Goal: Task Accomplishment & Management: Use online tool/utility

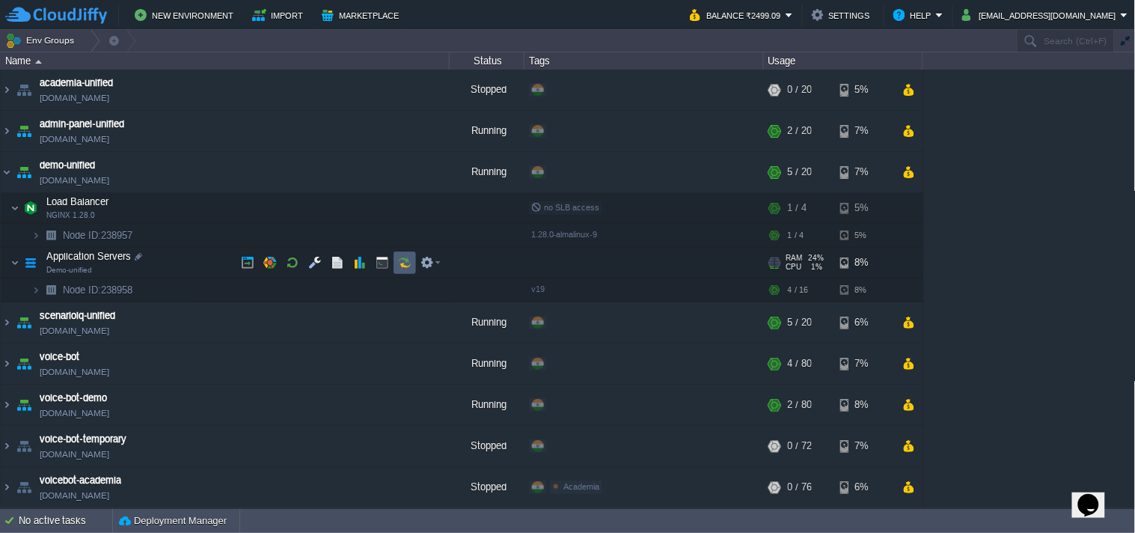
click at [399, 262] on button "button" at bounding box center [404, 262] width 13 height 13
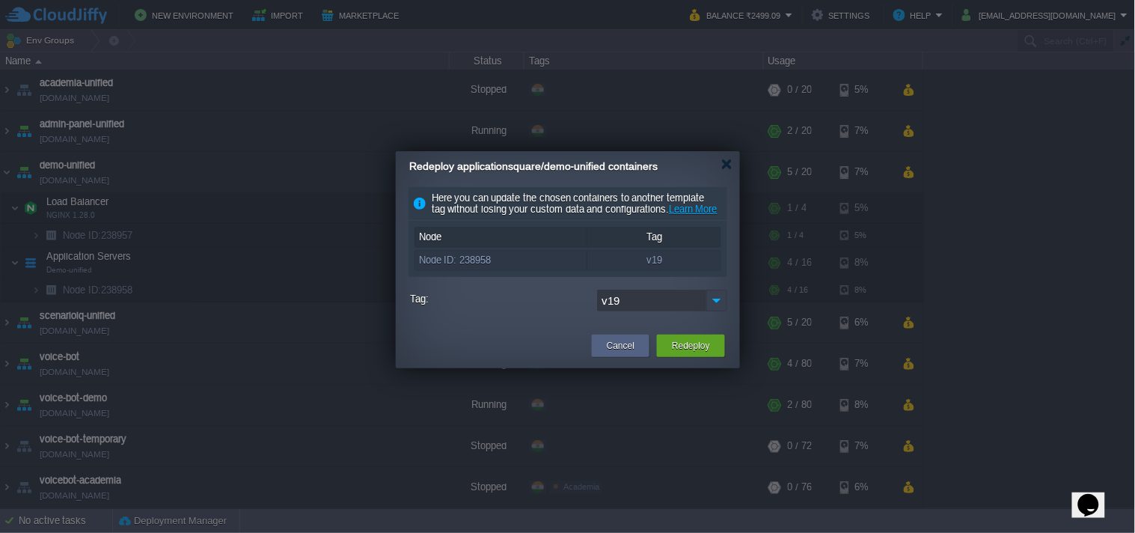
click at [716, 311] on img at bounding box center [716, 301] width 21 height 22
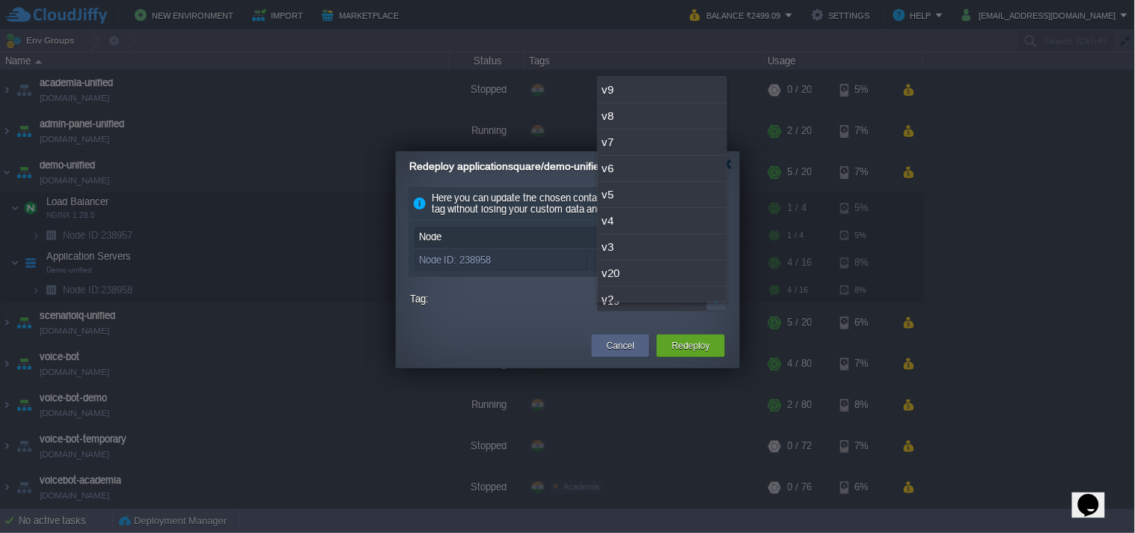
scroll to position [38, 0]
click at [667, 234] on div "v20" at bounding box center [662, 235] width 129 height 26
type input "v20"
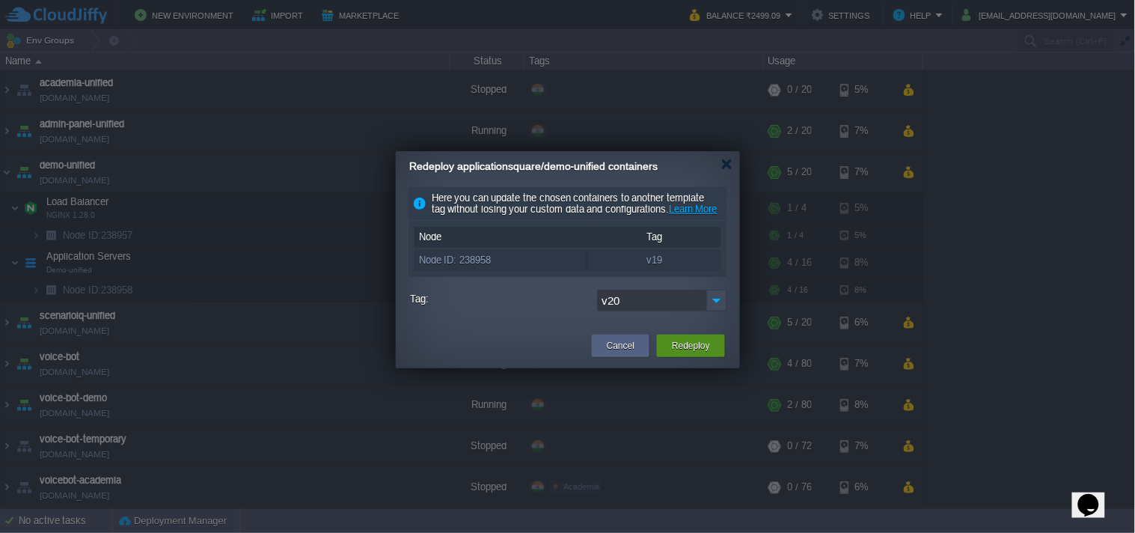
click at [694, 353] on button "Redeploy" at bounding box center [691, 345] width 38 height 15
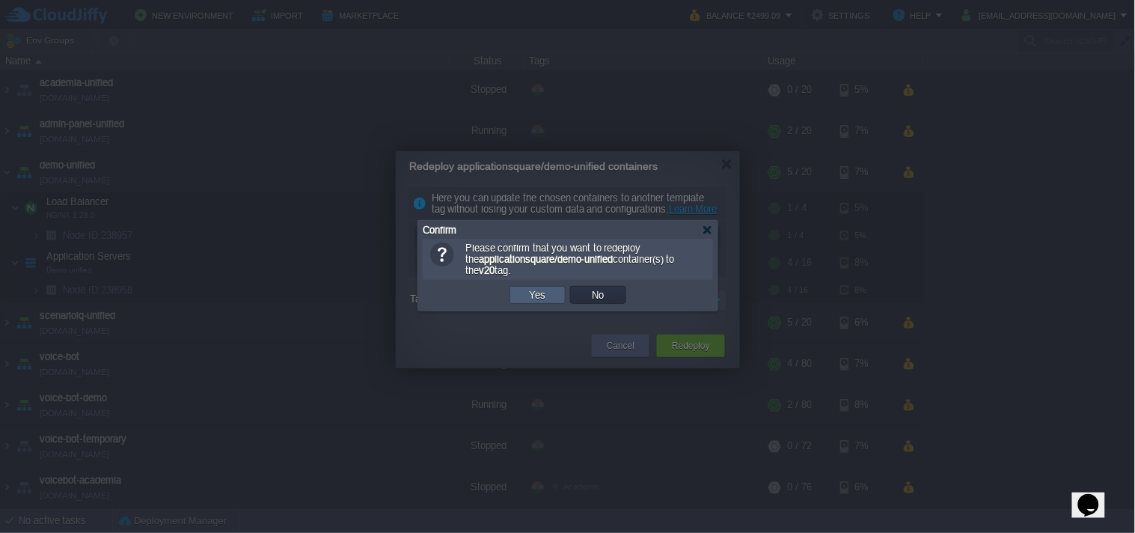
click at [539, 295] on button "Yes" at bounding box center [537, 294] width 25 height 13
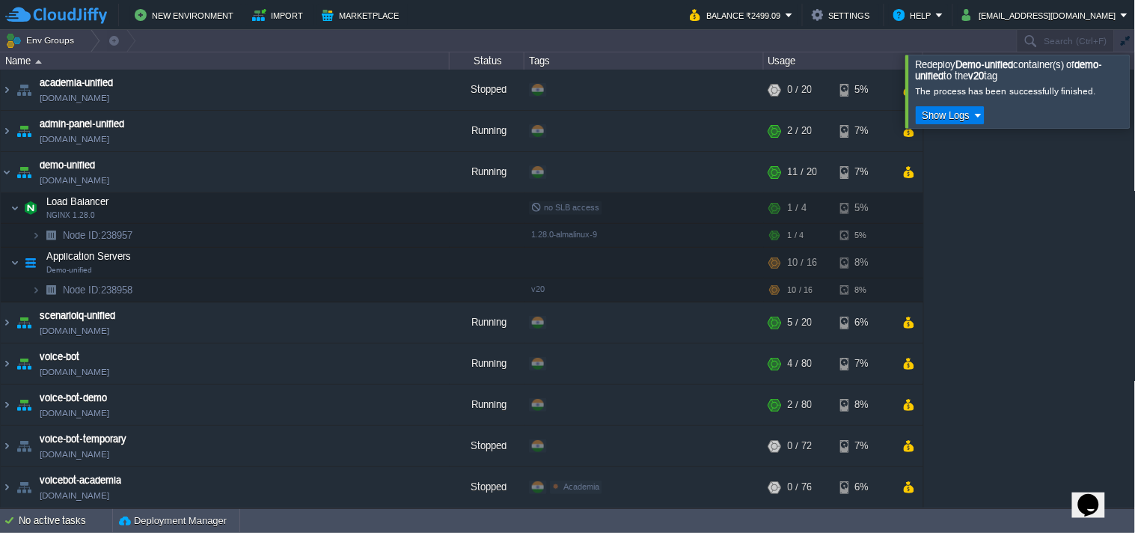
click at [1023, 277] on div "academia-unified [DOMAIN_NAME] Stopped + Add to Env Group RAM 0% CPU 0% 0 / 20 …" at bounding box center [568, 289] width 1136 height 438
click at [10, 174] on img at bounding box center [7, 172] width 12 height 40
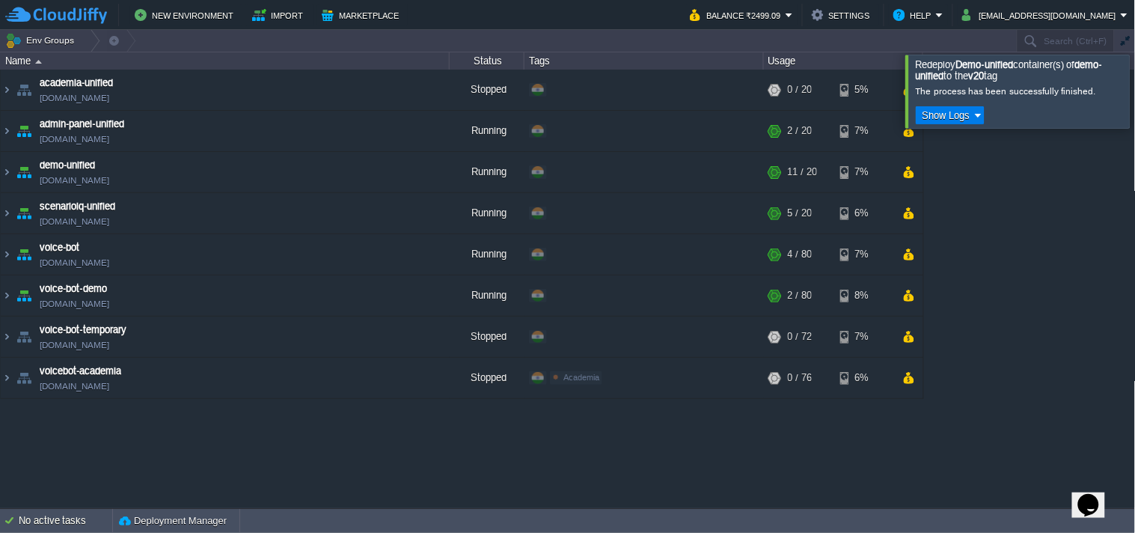
click at [1134, 92] on div at bounding box center [1154, 91] width 0 height 73
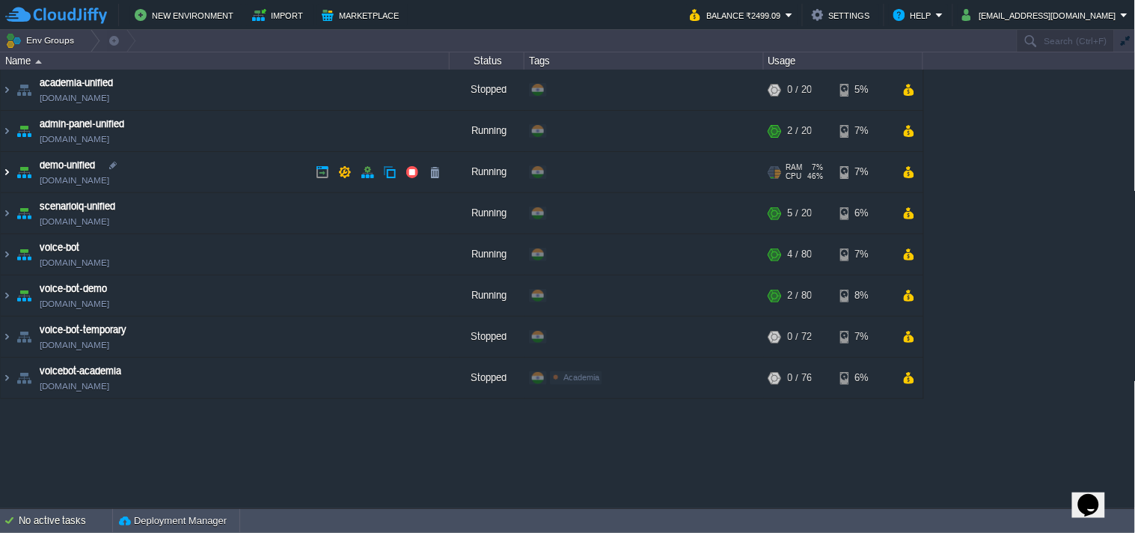
click at [4, 172] on img at bounding box center [7, 172] width 12 height 40
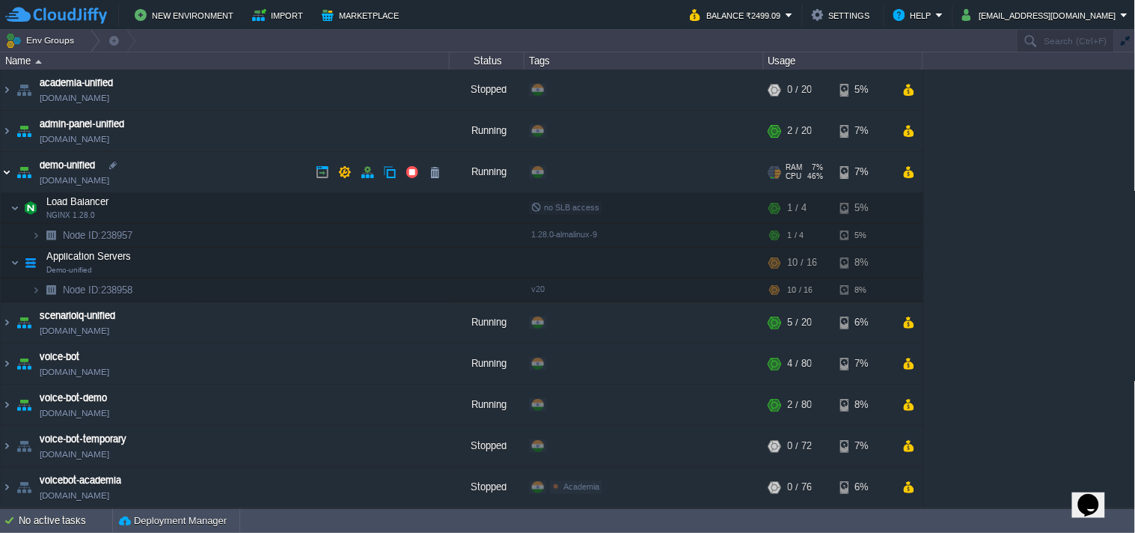
click at [4, 172] on img at bounding box center [7, 172] width 12 height 40
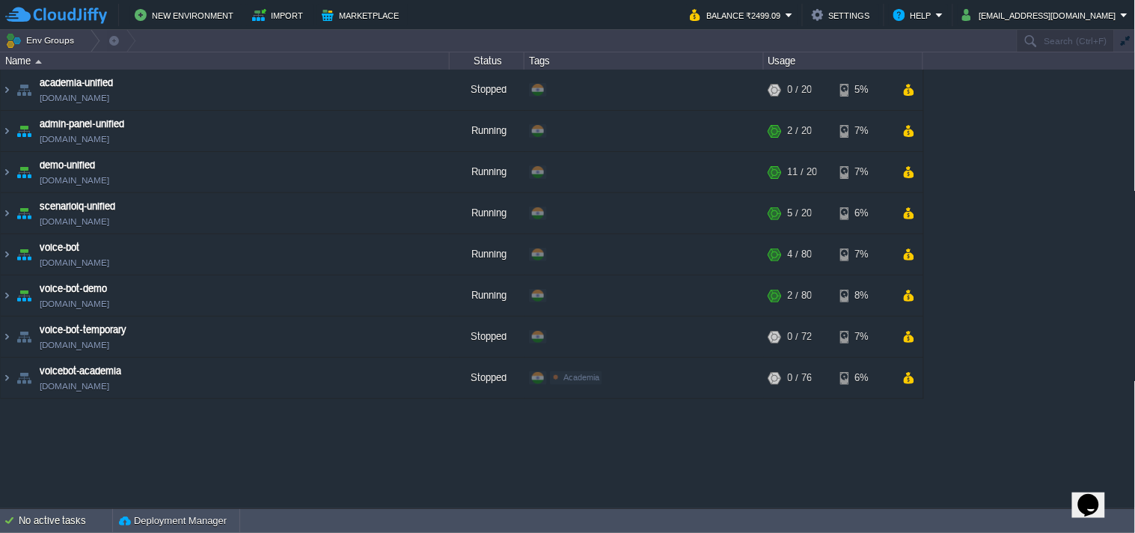
click at [1056, 210] on div "academia-unified [DOMAIN_NAME] Stopped + Add to Env Group RAM 0% CPU 0% 0 / 20 …" at bounding box center [568, 289] width 1136 height 438
click at [109, 184] on link "[DOMAIN_NAME]" at bounding box center [75, 180] width 70 height 15
click at [4, 123] on img at bounding box center [7, 131] width 12 height 40
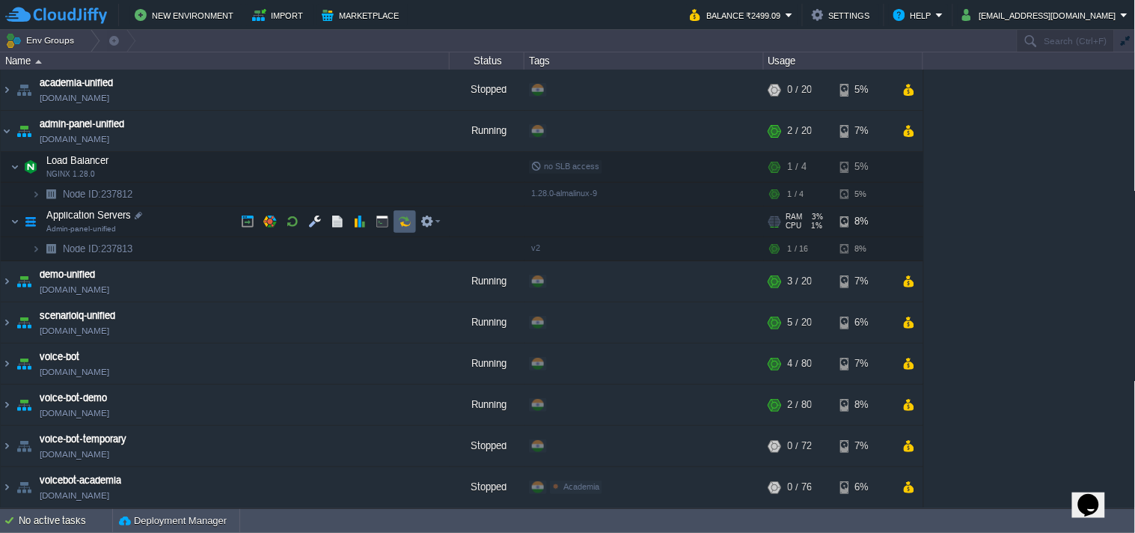
click at [394, 219] on td at bounding box center [405, 221] width 22 height 22
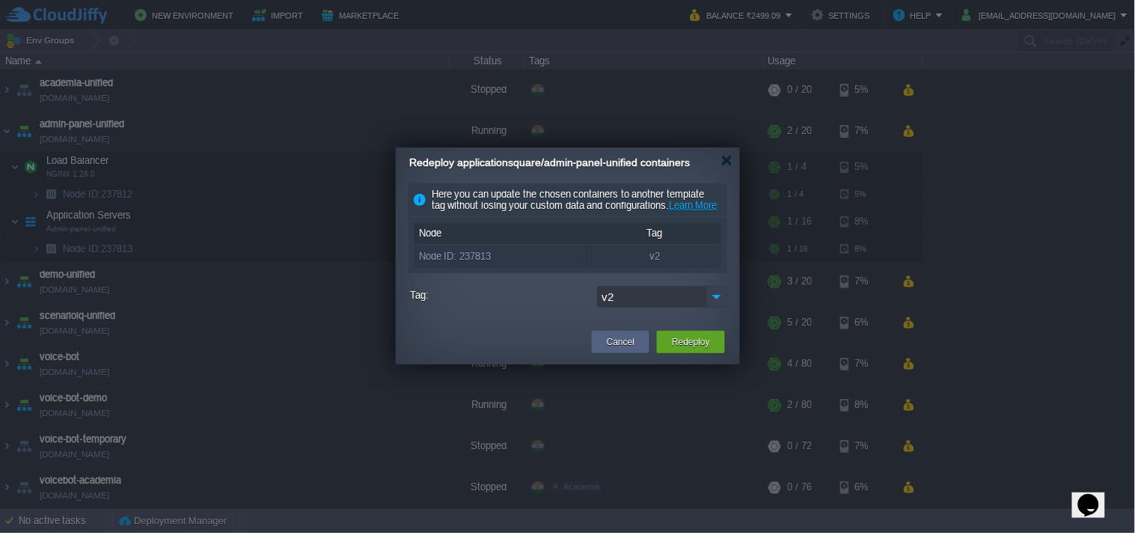
click at [726, 308] on img at bounding box center [716, 297] width 21 height 22
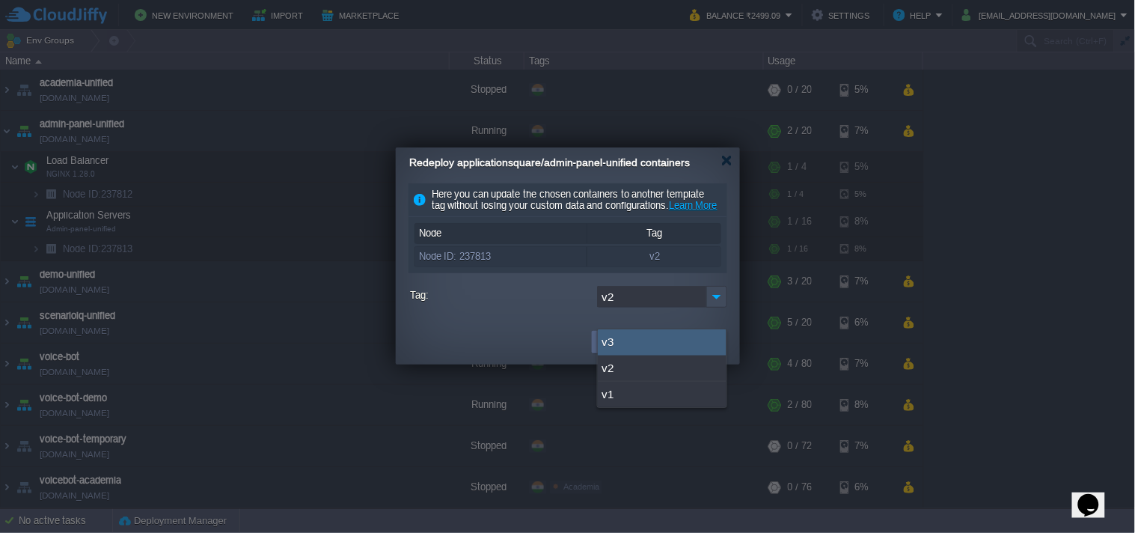
click at [638, 345] on div "v3" at bounding box center [662, 342] width 129 height 26
type input "v3"
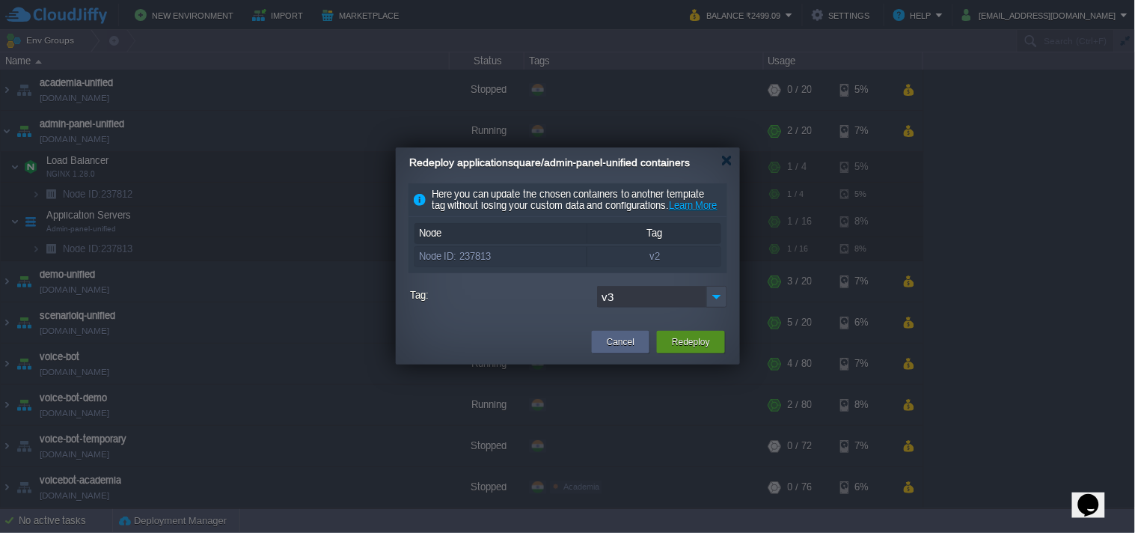
click at [679, 349] on button "Redeploy" at bounding box center [691, 341] width 38 height 15
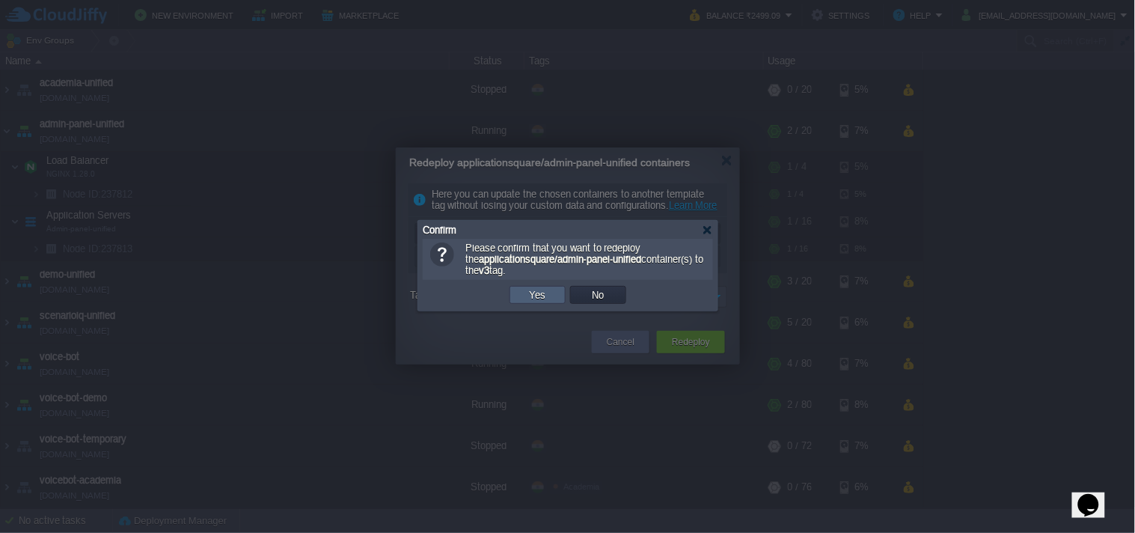
click at [549, 299] on td "Yes" at bounding box center [538, 295] width 56 height 18
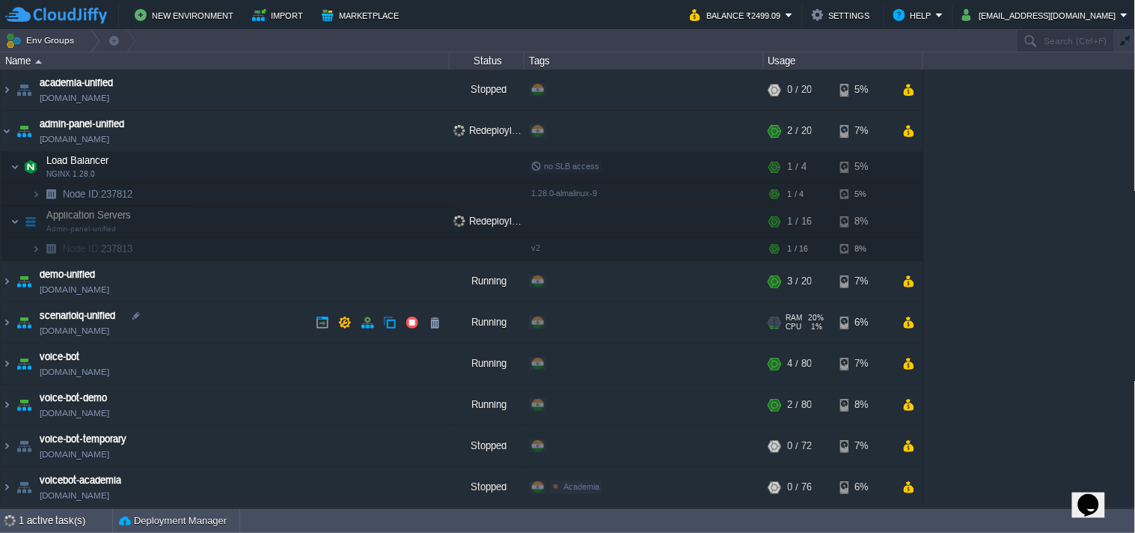
scroll to position [1, 0]
click at [5, 129] on img at bounding box center [7, 130] width 12 height 40
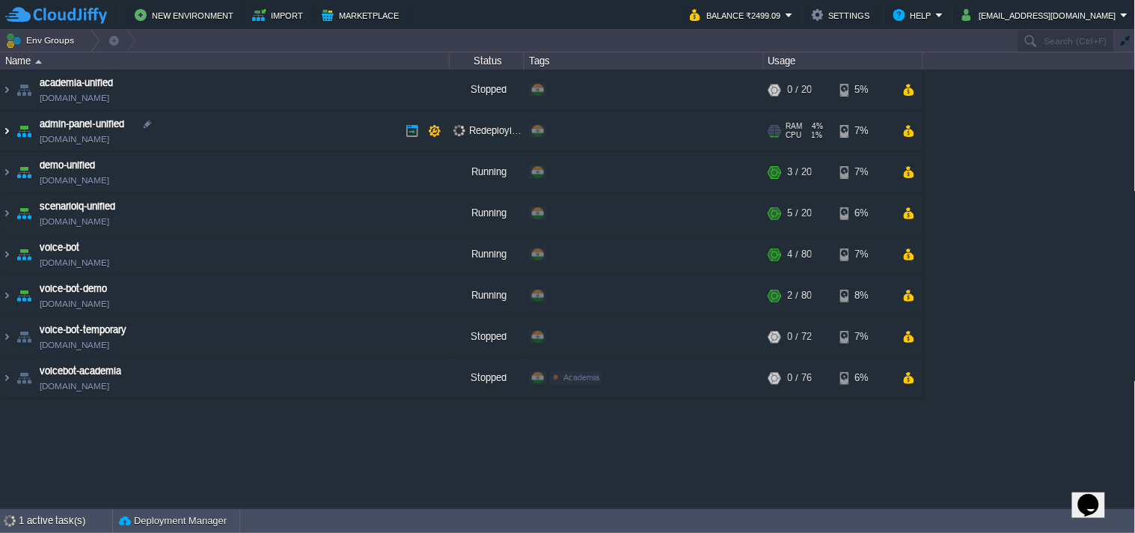
scroll to position [0, 0]
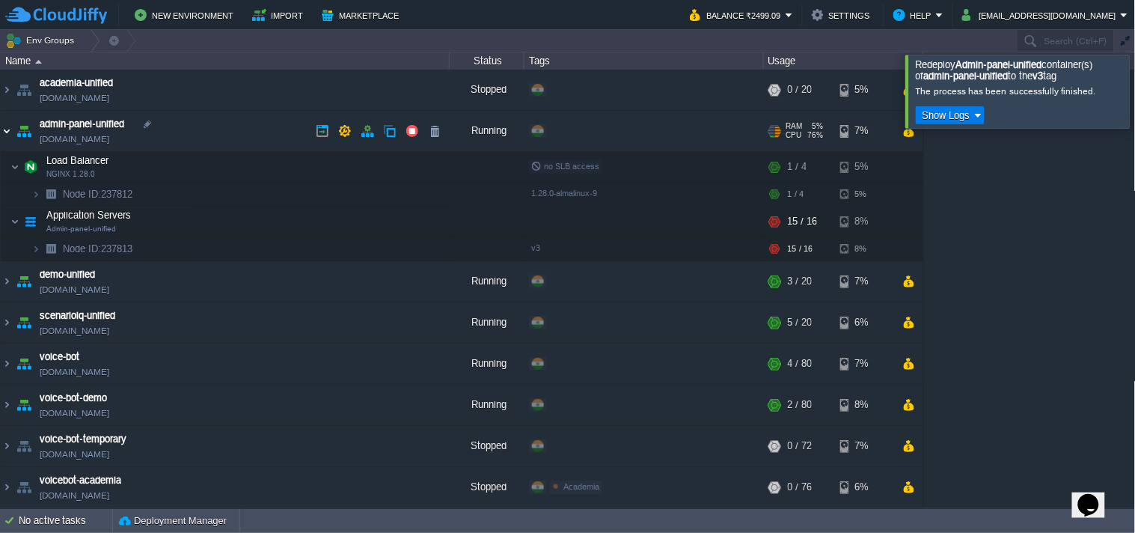
click at [2, 144] on img at bounding box center [7, 131] width 12 height 40
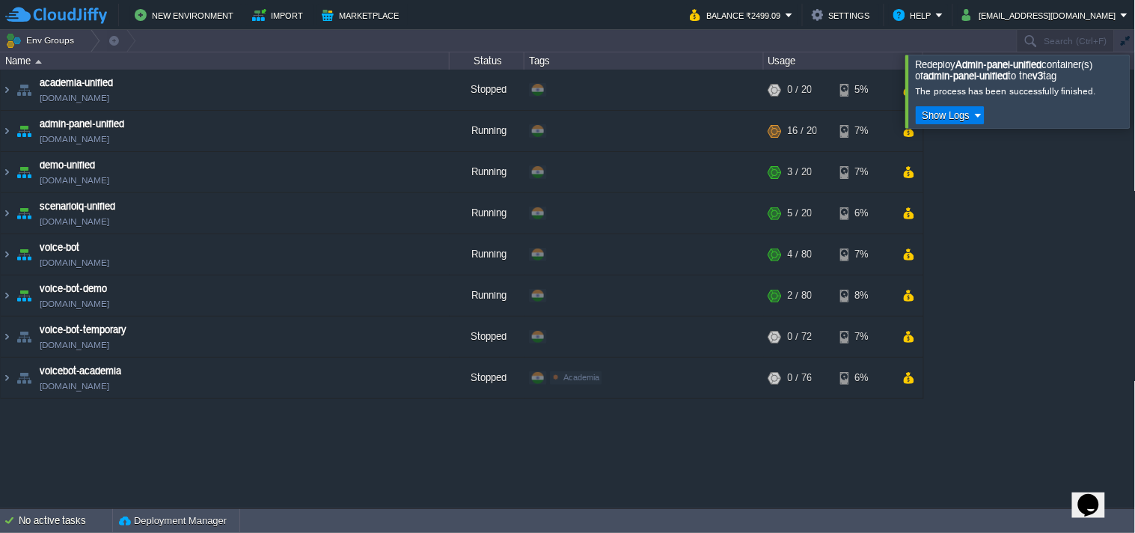
click at [1134, 108] on div at bounding box center [1154, 91] width 0 height 73
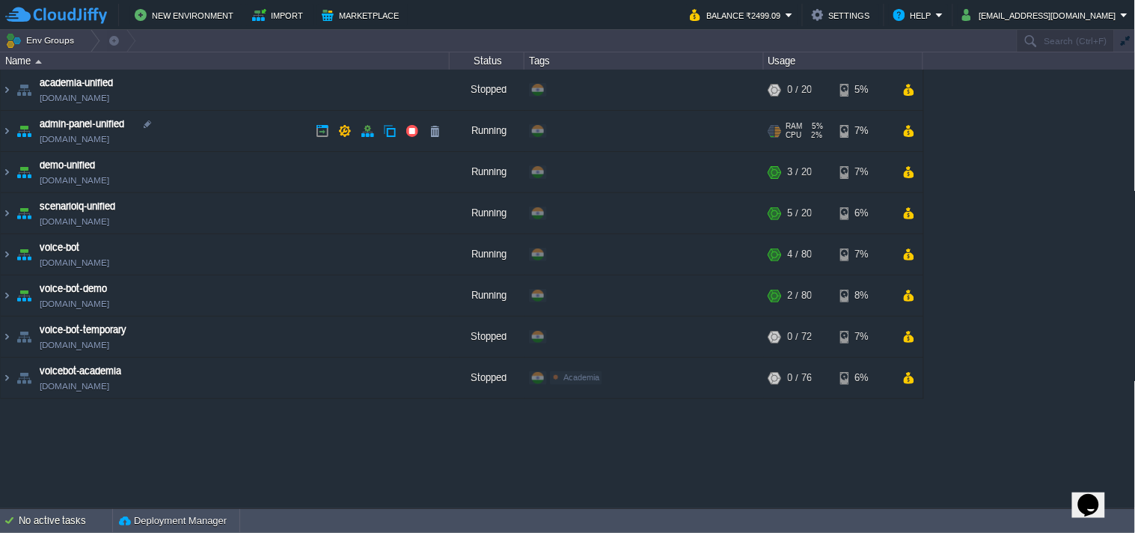
click at [83, 136] on link "[DOMAIN_NAME]" at bounding box center [75, 139] width 70 height 15
click at [123, 151] on td "admin-panel-unified [DOMAIN_NAME]" at bounding box center [225, 131] width 449 height 41
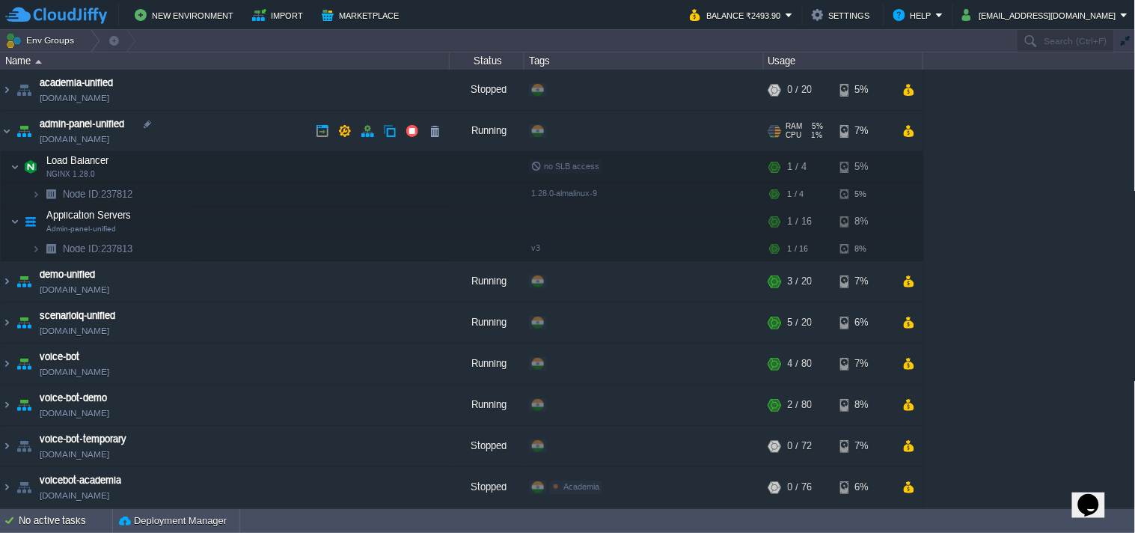
click at [109, 141] on link "[DOMAIN_NAME]" at bounding box center [75, 139] width 70 height 15
drag, startPoint x: 0, startPoint y: 135, endPoint x: 8, endPoint y: 132, distance: 8.8
click at [0, 135] on table "academia-unified [DOMAIN_NAME] Stopped + Add to Env Group RAM 0% CPU 0% 0 / 20 …" at bounding box center [462, 289] width 924 height 438
click at [9, 132] on img at bounding box center [7, 131] width 12 height 40
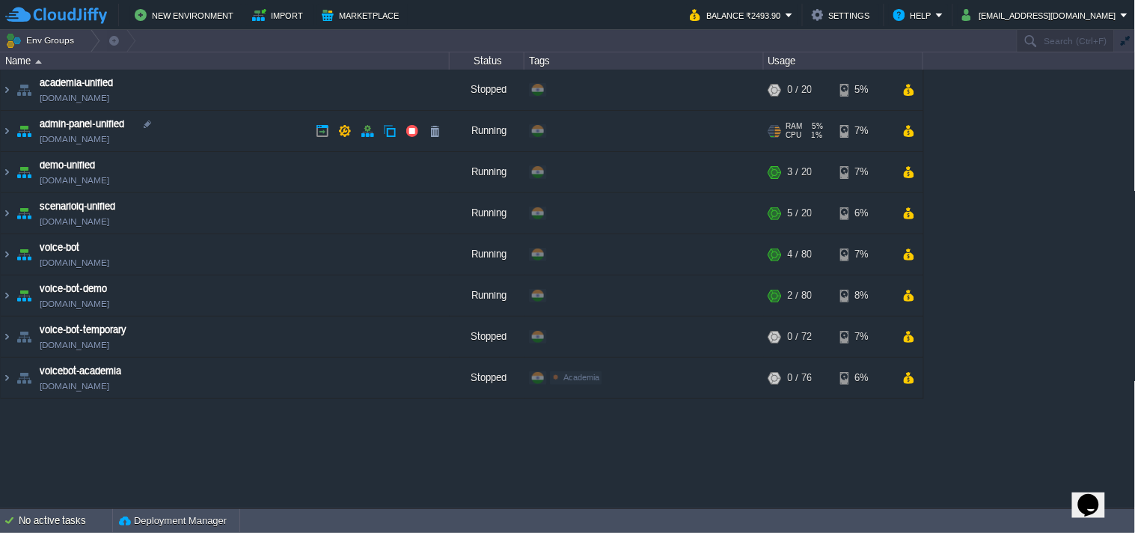
click at [107, 144] on link "[DOMAIN_NAME]" at bounding box center [75, 139] width 70 height 15
click at [9, 129] on img at bounding box center [7, 131] width 12 height 40
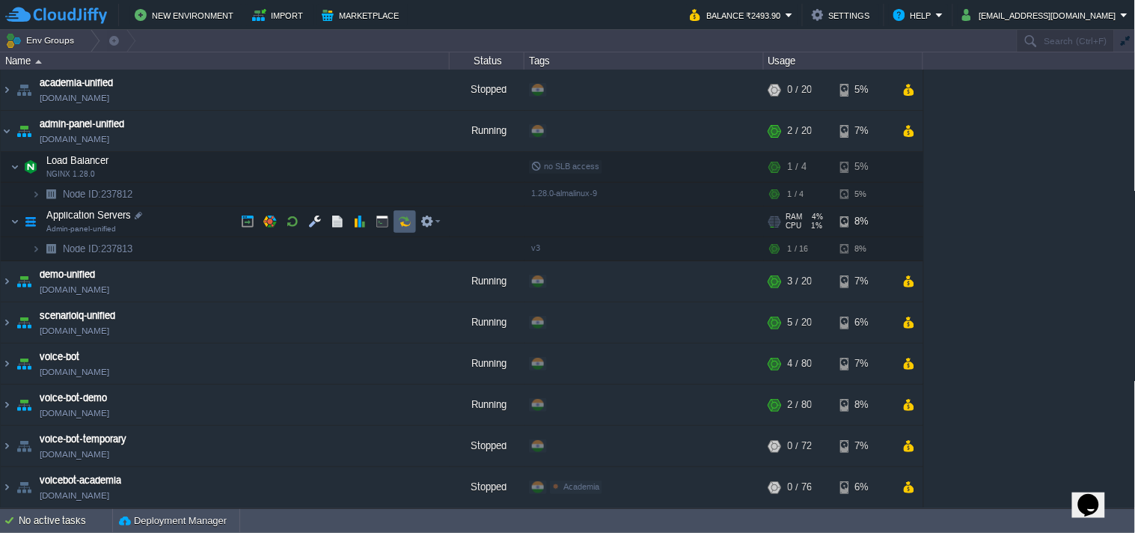
click at [407, 219] on button "button" at bounding box center [404, 221] width 13 height 13
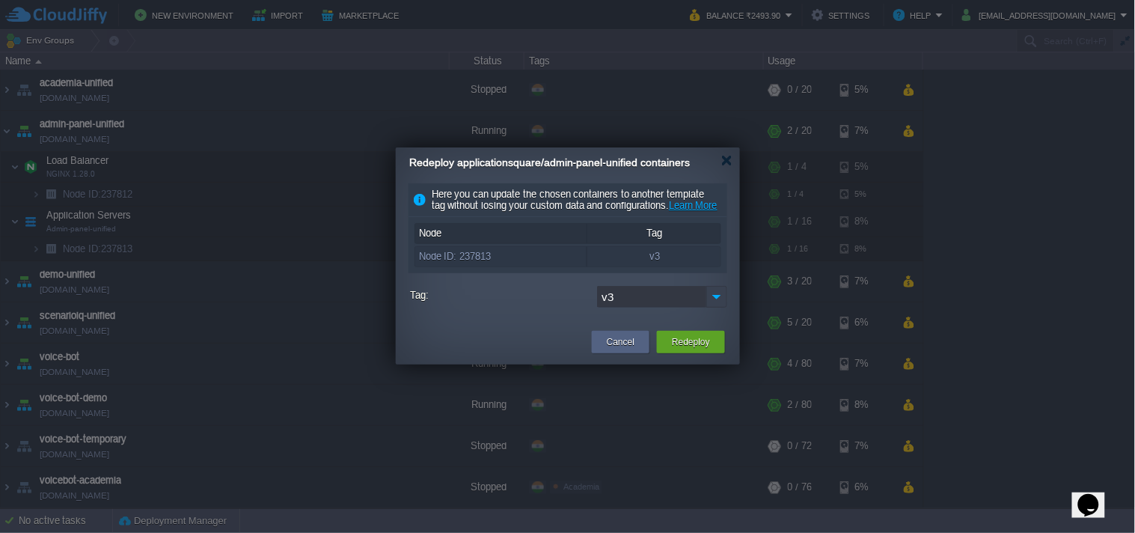
click at [717, 308] on img at bounding box center [716, 297] width 21 height 22
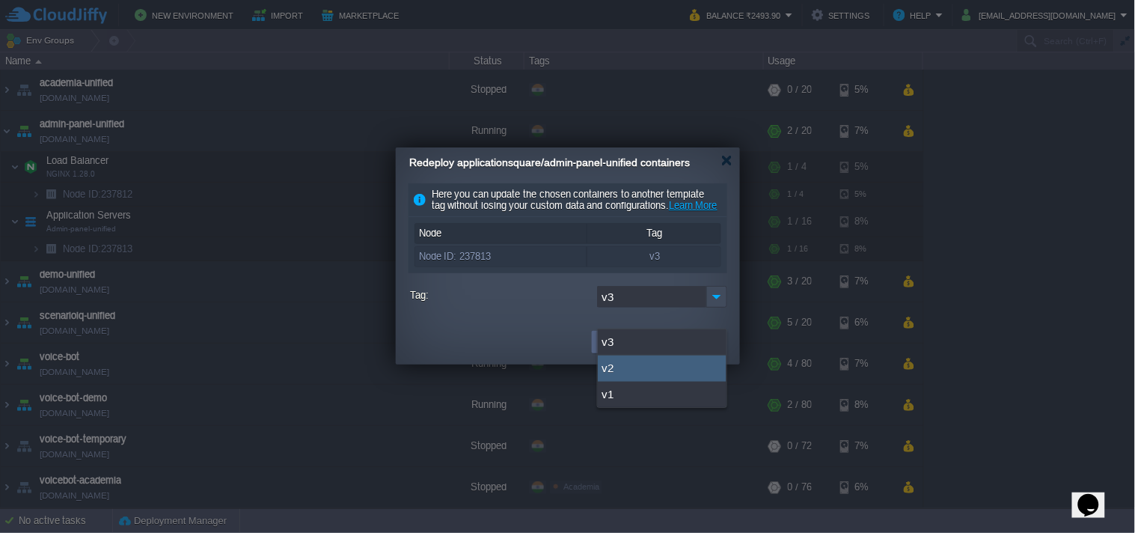
click at [630, 370] on div "v2" at bounding box center [662, 368] width 129 height 26
type input "v2"
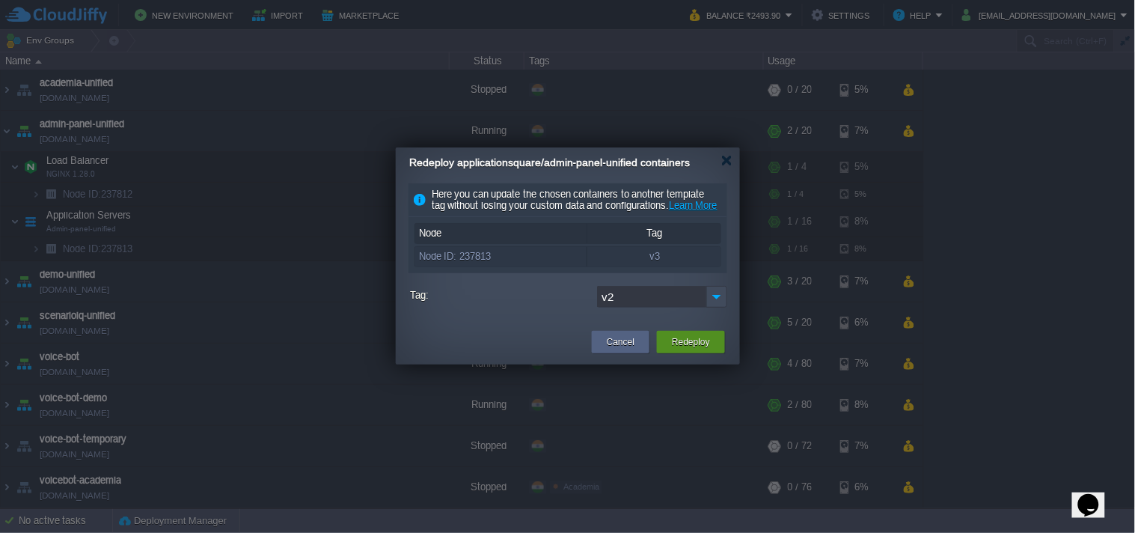
click at [682, 349] on button "Redeploy" at bounding box center [691, 341] width 38 height 15
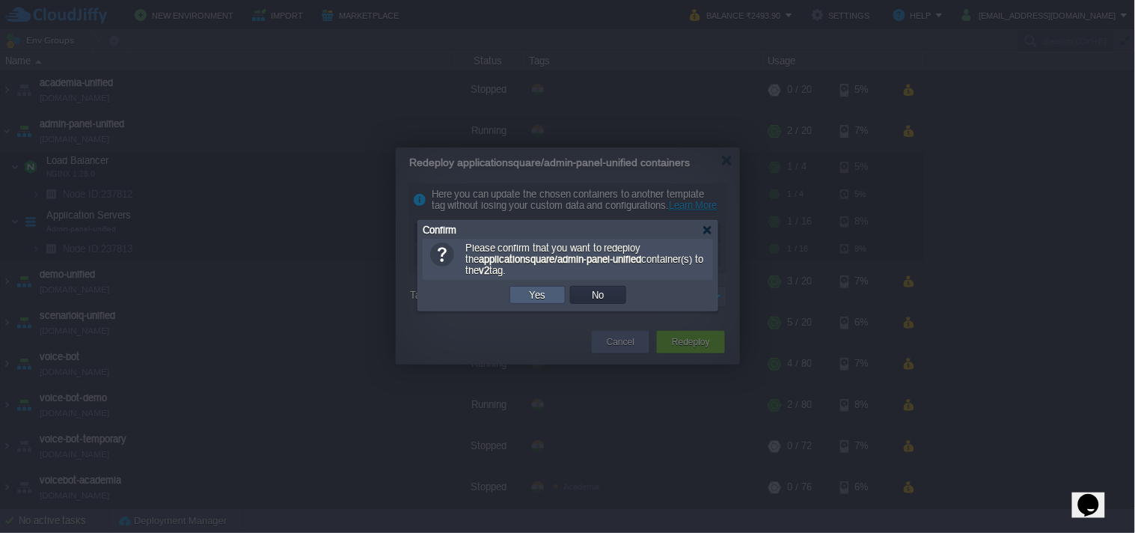
click at [543, 293] on button "Yes" at bounding box center [537, 294] width 25 height 13
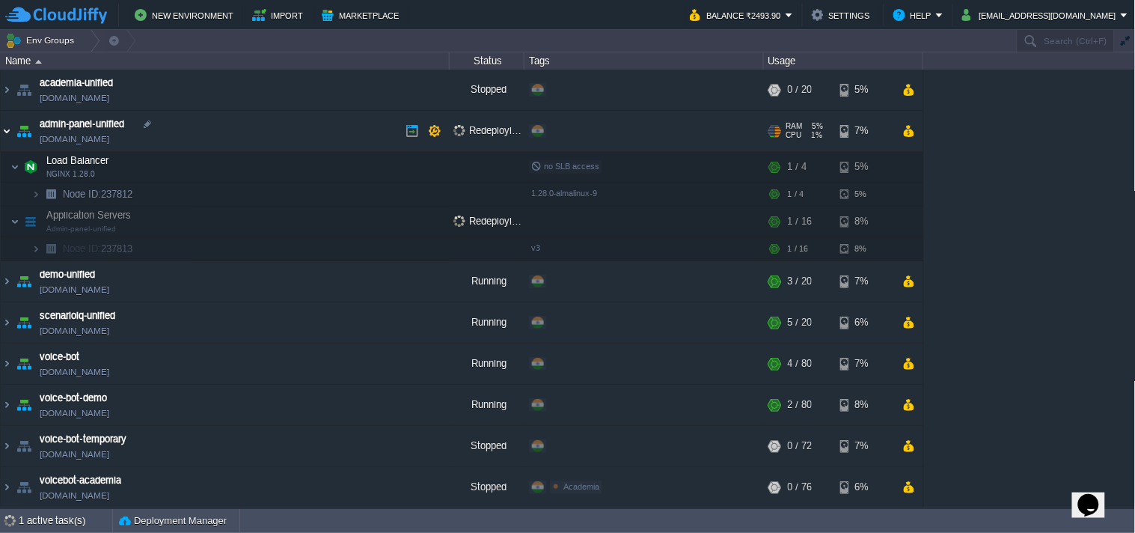
click at [9, 137] on img at bounding box center [7, 131] width 12 height 40
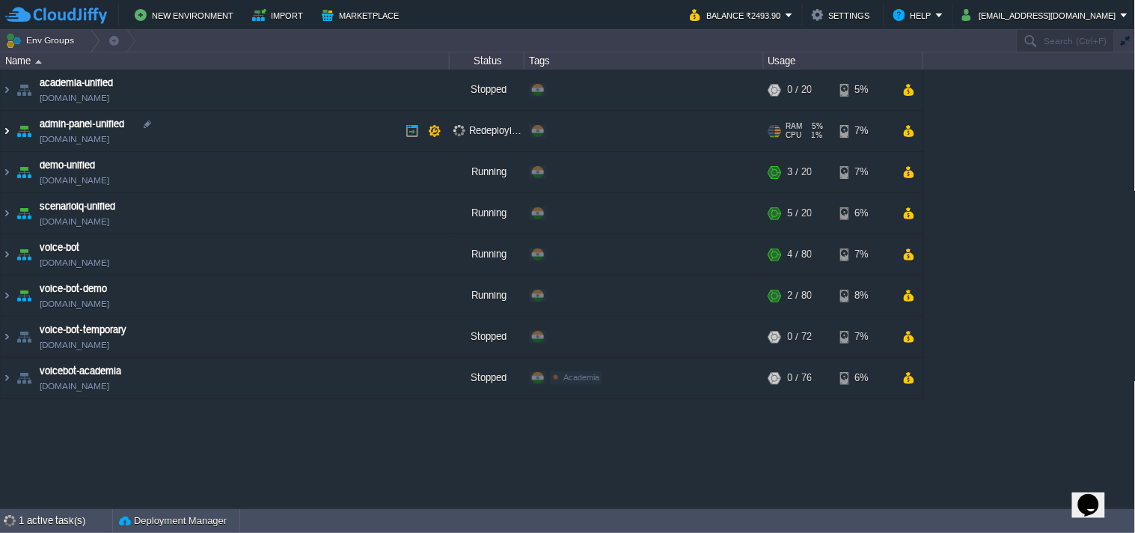
click at [9, 137] on img at bounding box center [7, 131] width 12 height 40
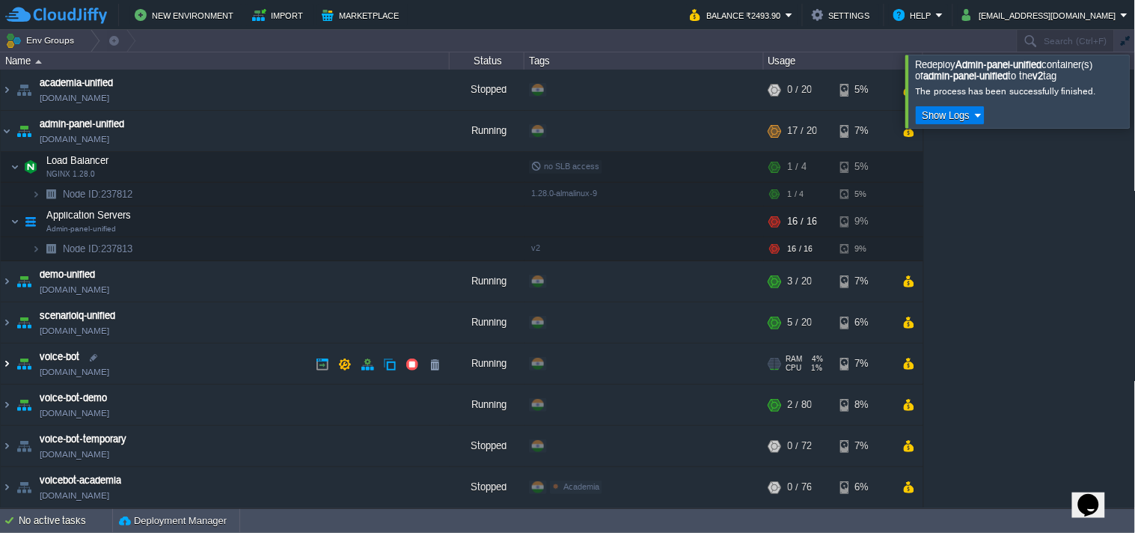
click at [11, 360] on img at bounding box center [7, 363] width 12 height 40
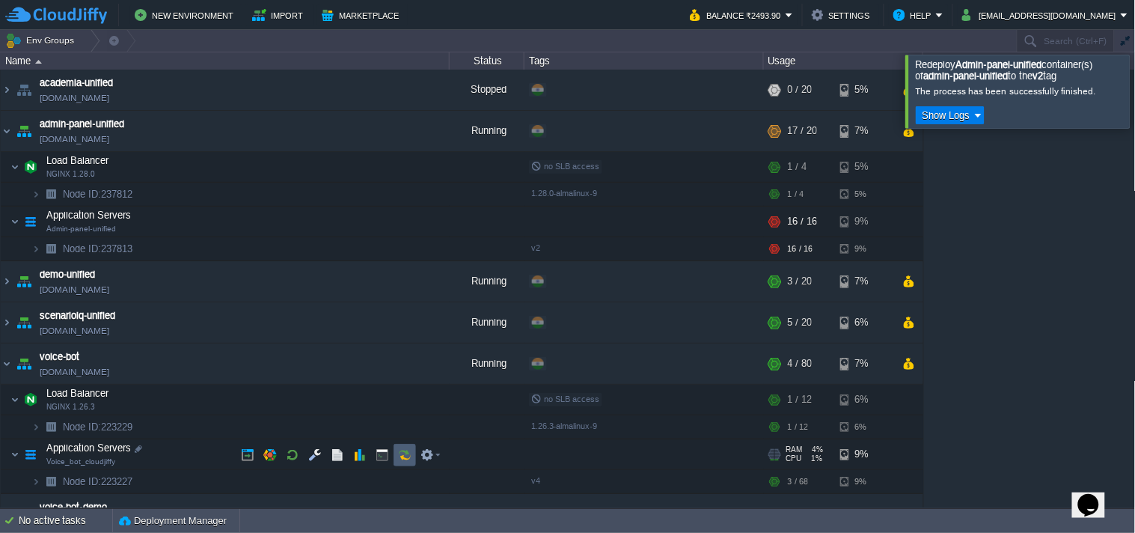
click at [400, 462] on td at bounding box center [405, 455] width 22 height 22
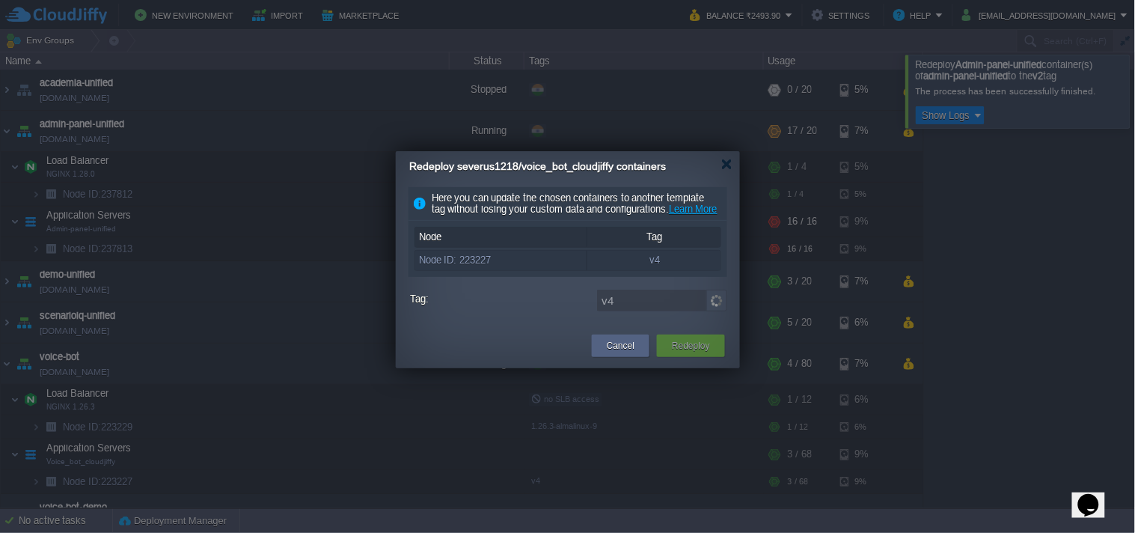
click at [729, 168] on div at bounding box center [726, 164] width 11 height 11
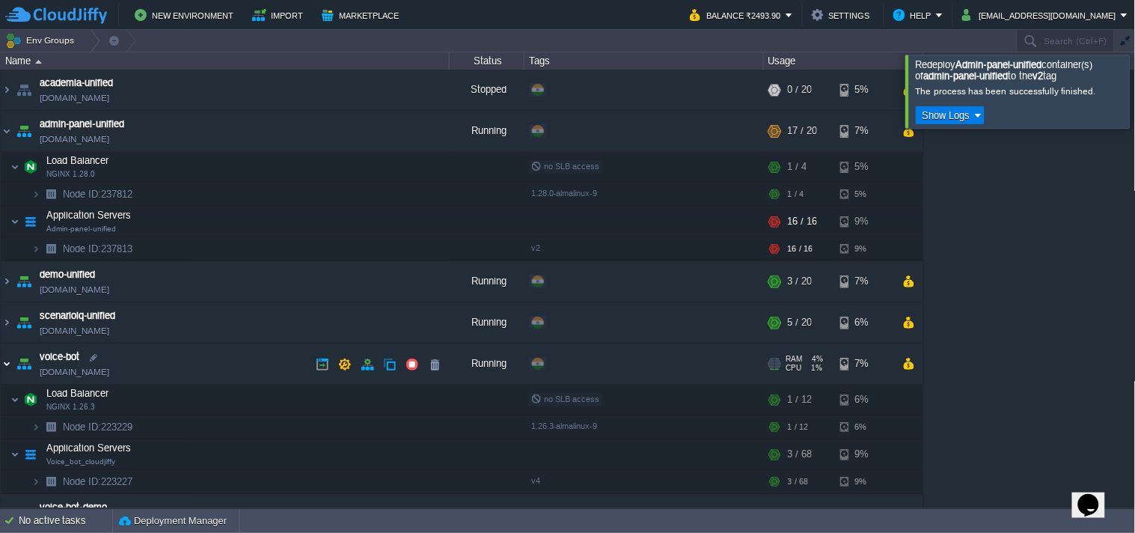
click at [6, 367] on img at bounding box center [7, 363] width 12 height 40
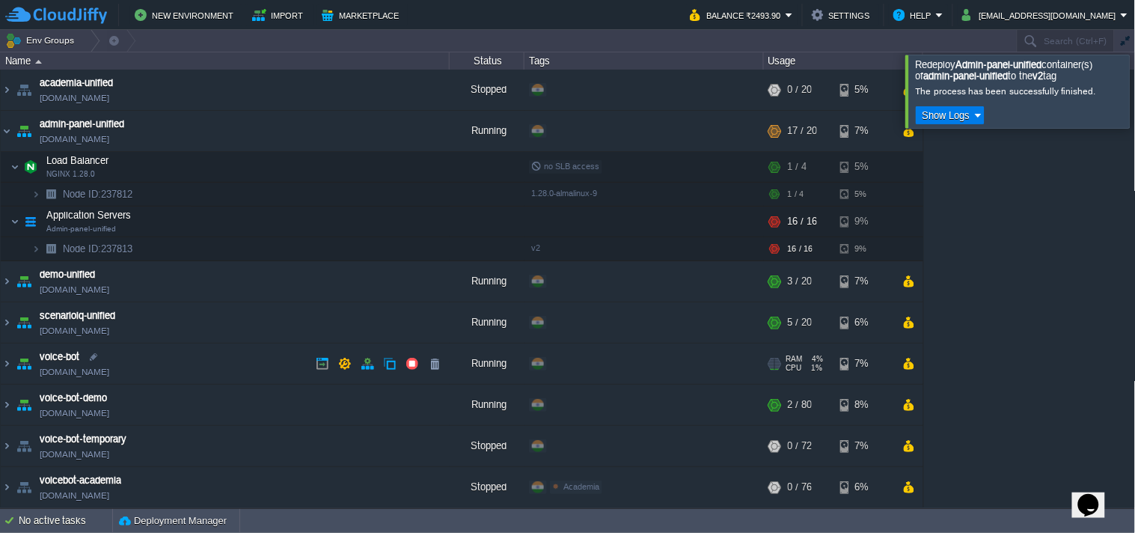
scroll to position [1, 0]
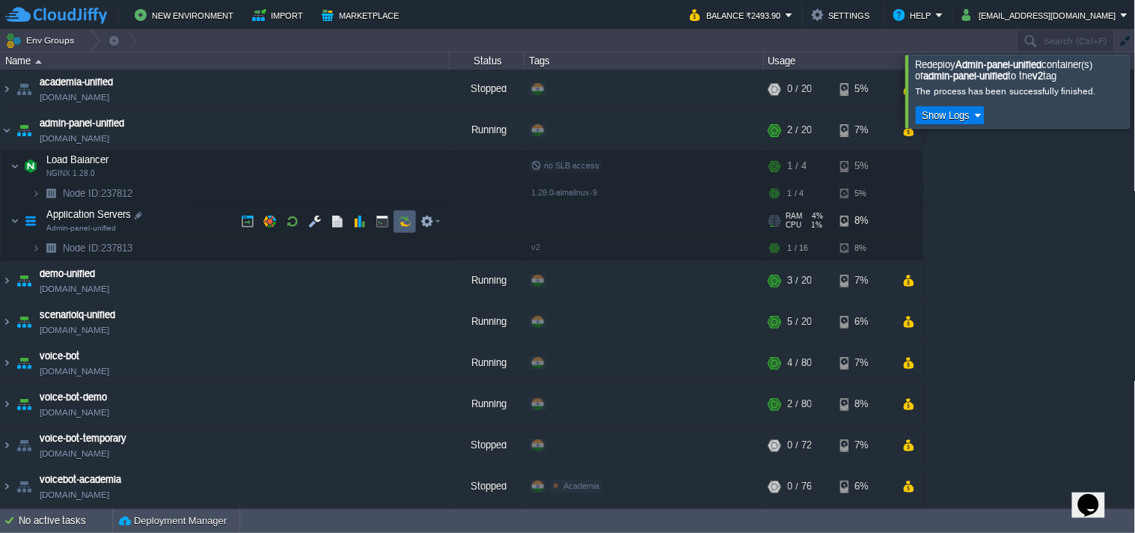
click at [398, 216] on button "button" at bounding box center [404, 221] width 13 height 13
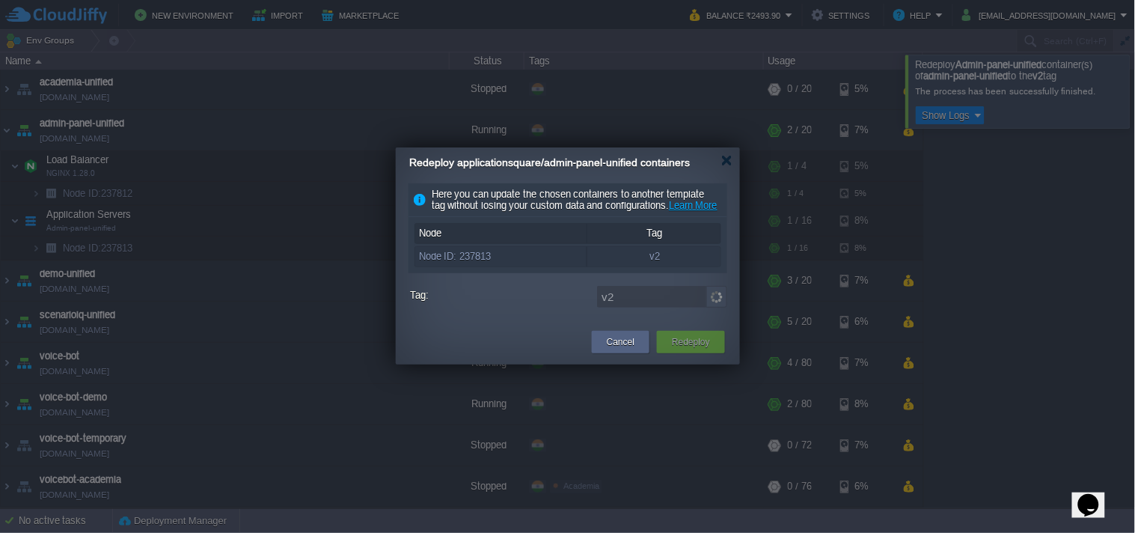
click at [715, 308] on img at bounding box center [716, 297] width 21 height 22
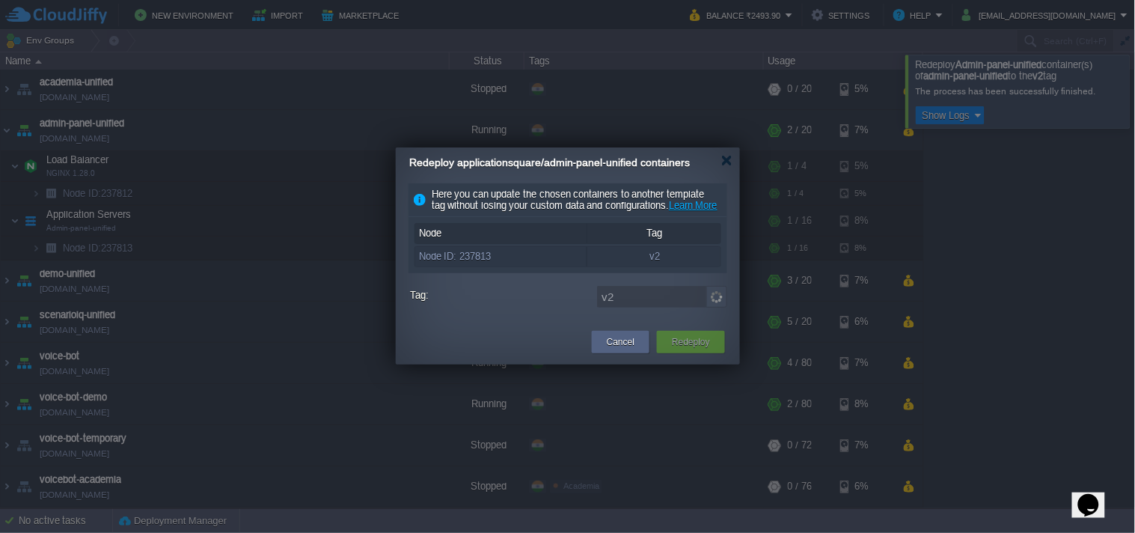
click at [715, 308] on img at bounding box center [716, 297] width 21 height 22
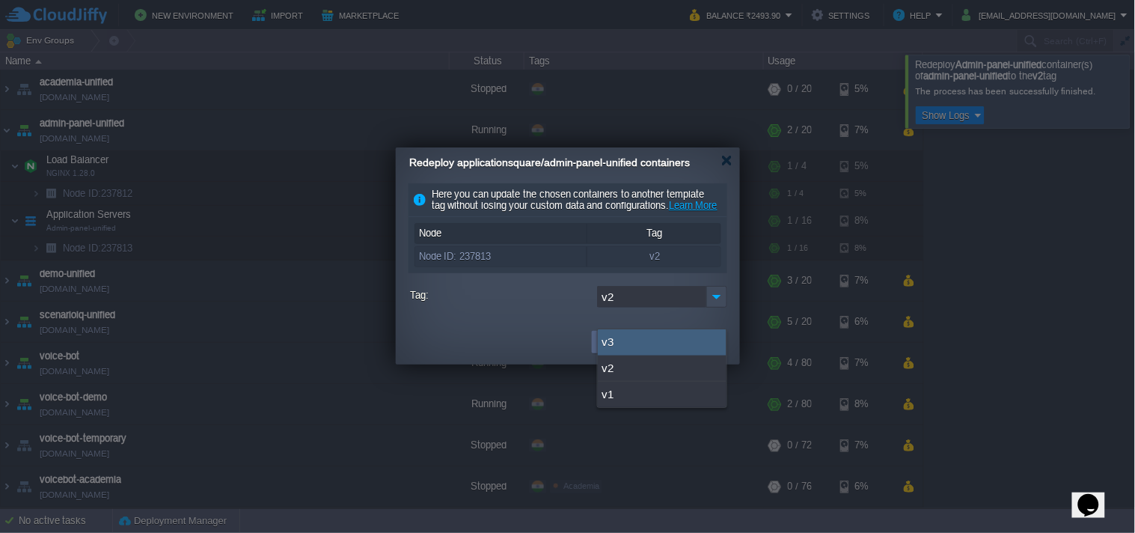
click at [611, 345] on div "v3" at bounding box center [662, 342] width 129 height 26
type input "v3"
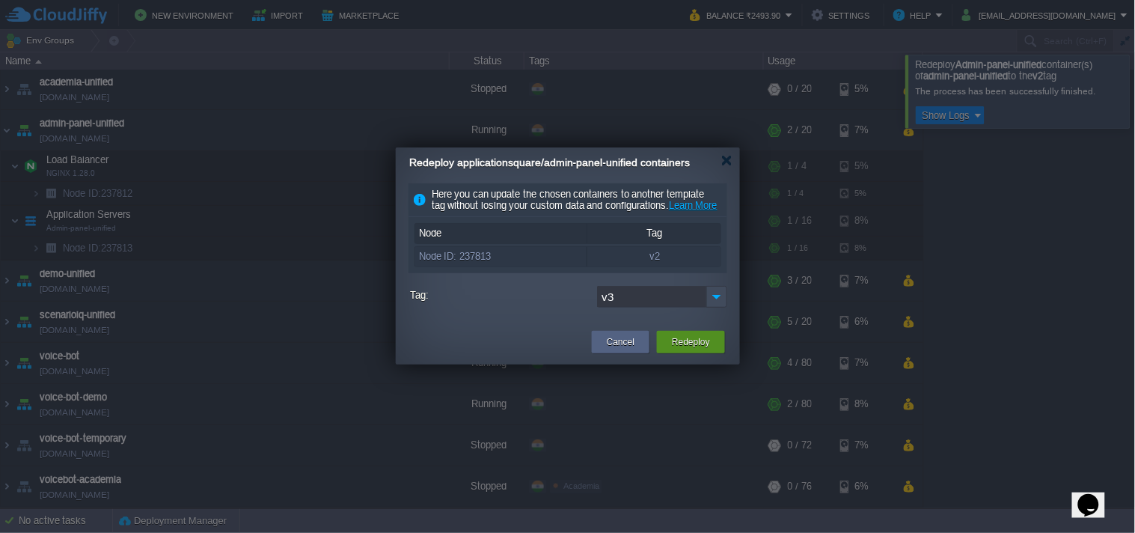
click at [671, 353] on div "Redeploy" at bounding box center [691, 342] width 46 height 22
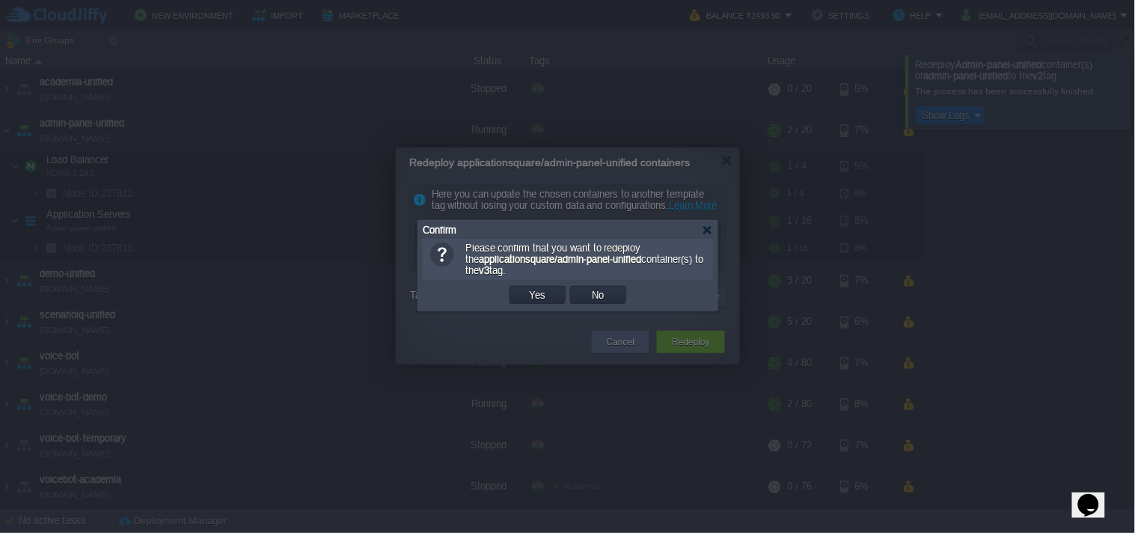
click at [556, 298] on td "Yes" at bounding box center [538, 295] width 56 height 18
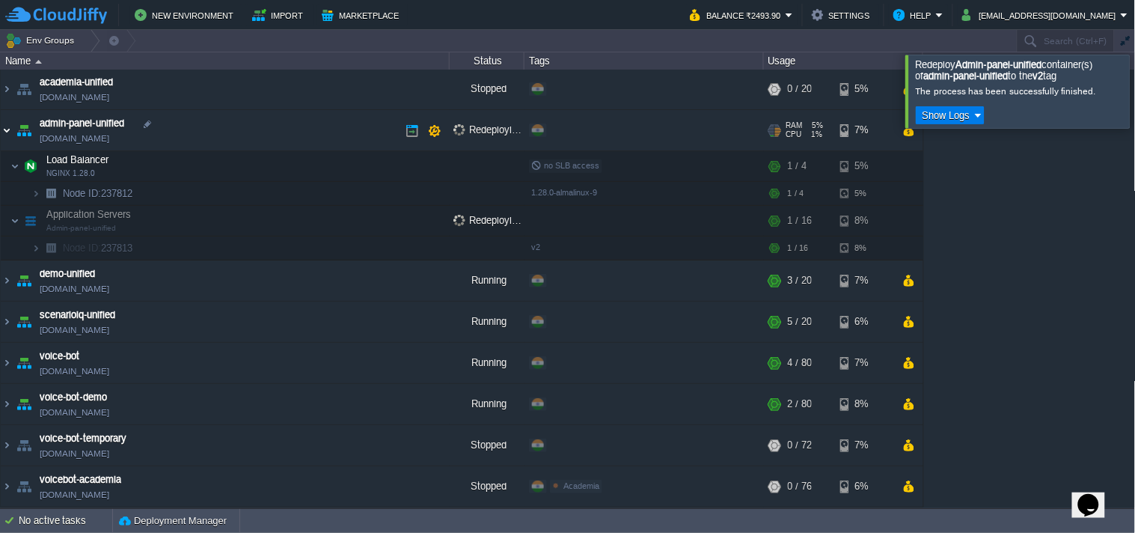
click at [4, 129] on img at bounding box center [7, 130] width 12 height 40
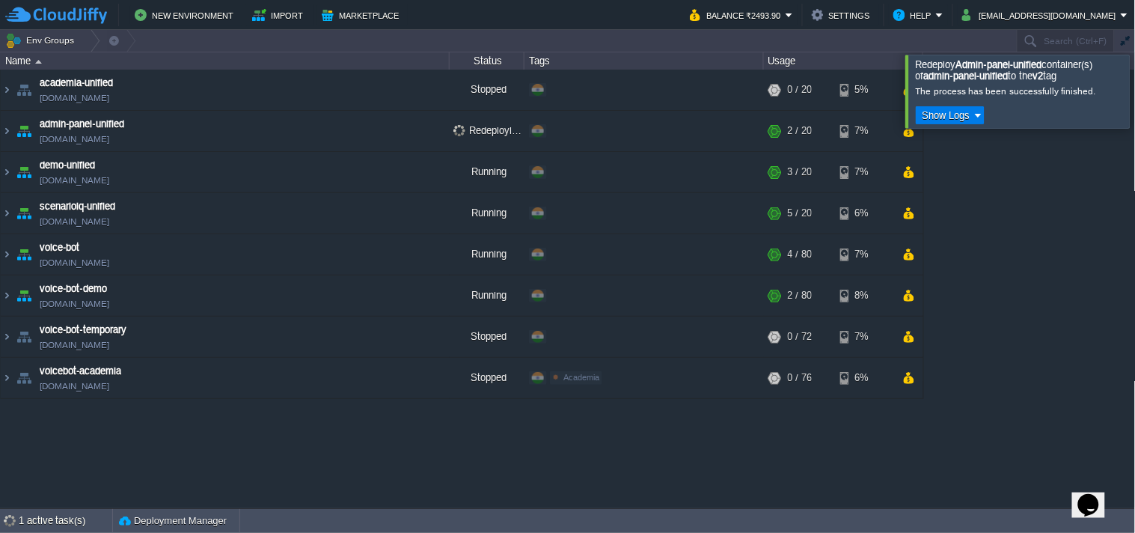
click at [1134, 97] on div at bounding box center [1154, 91] width 0 height 73
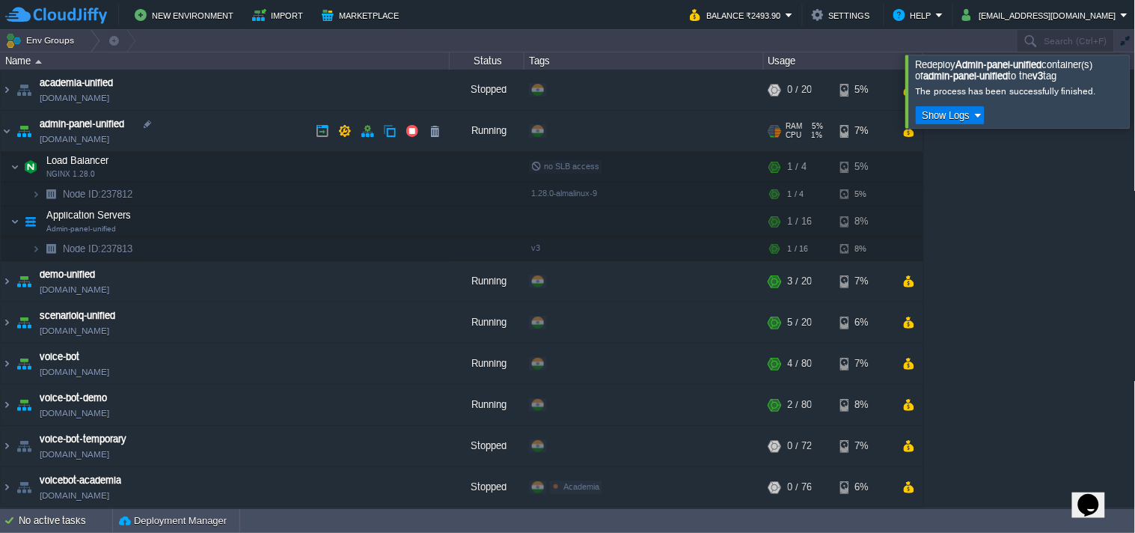
click at [97, 132] on link "[DOMAIN_NAME]" at bounding box center [75, 139] width 70 height 15
